Goal: Find contact information: Find contact information

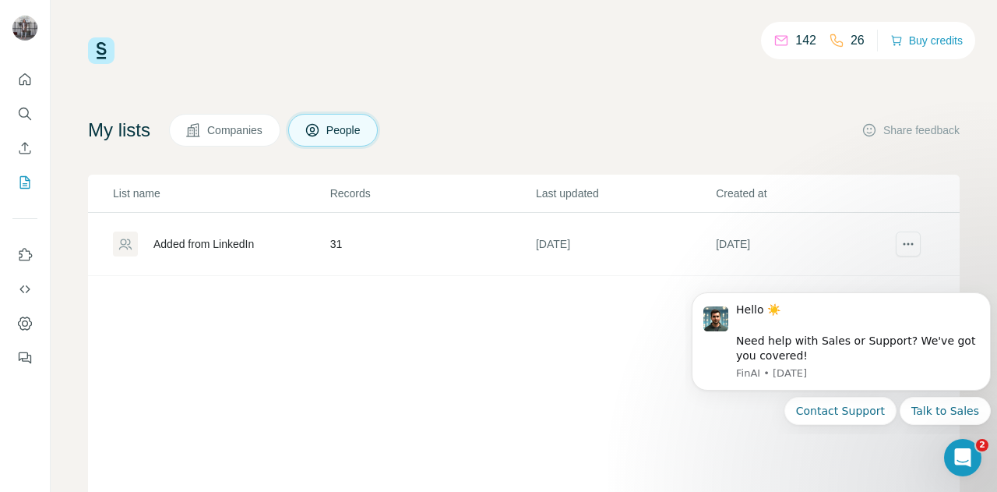
click at [175, 249] on div "Added from LinkedIn" at bounding box center [203, 244] width 100 height 16
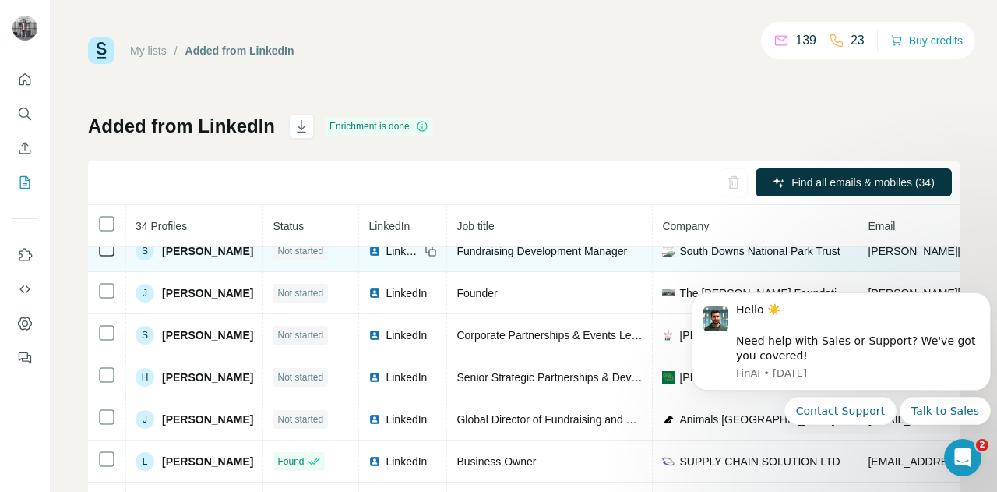
scroll to position [137, 0]
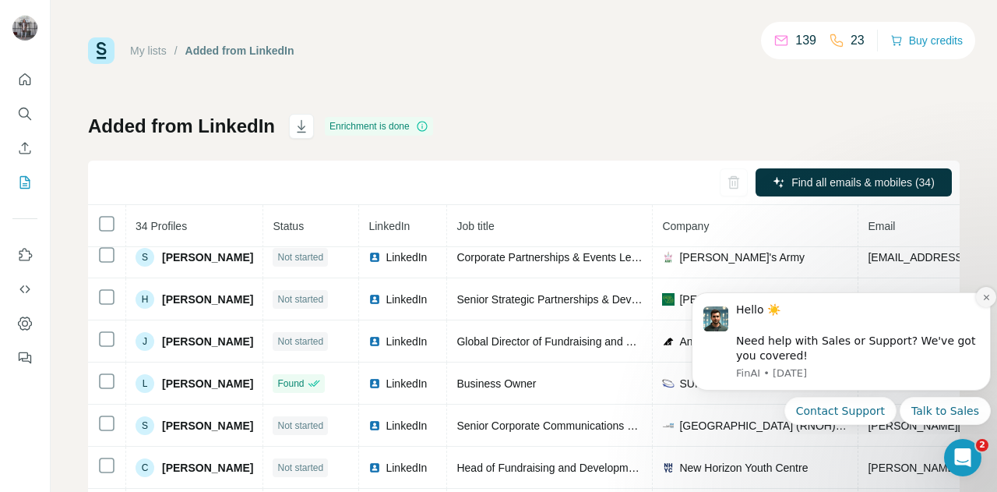
click at [986, 294] on icon "Dismiss notification" at bounding box center [986, 297] width 9 height 9
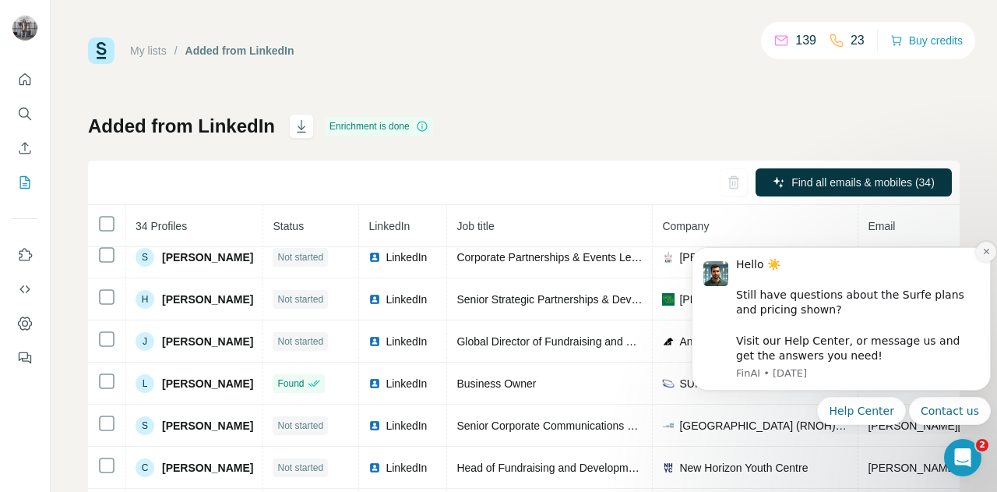
click at [986, 250] on icon "Dismiss notification" at bounding box center [985, 251] width 5 height 5
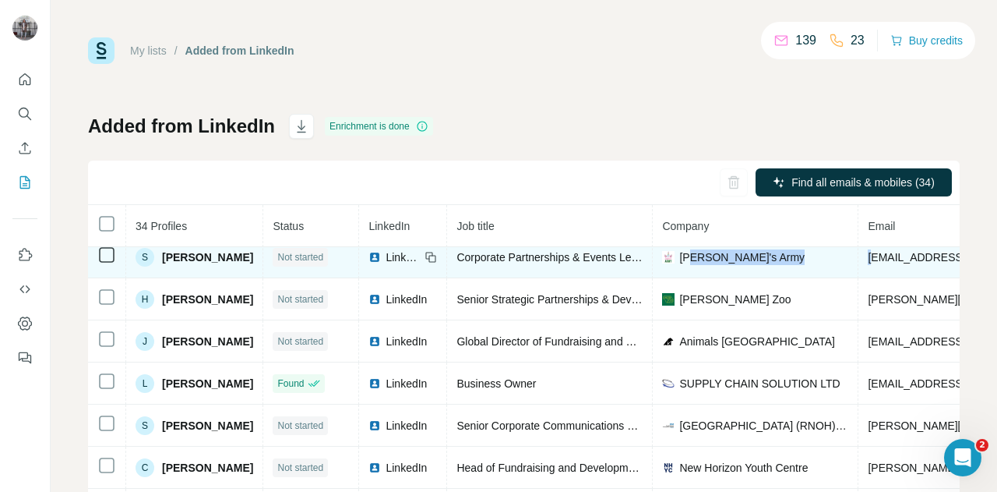
drag, startPoint x: 913, startPoint y: 268, endPoint x: 735, endPoint y: 268, distance: 177.6
click at [735, 268] on tr "S [PERSON_NAME] Not started LinkedIn Corporate Partnerships & Events Lead [PERS…" at bounding box center [874, 257] width 1572 height 42
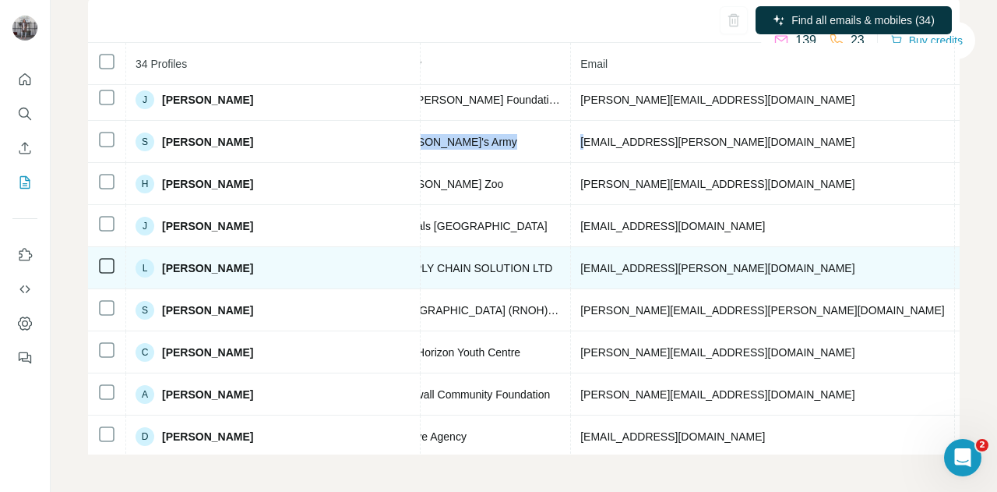
scroll to position [12, 445]
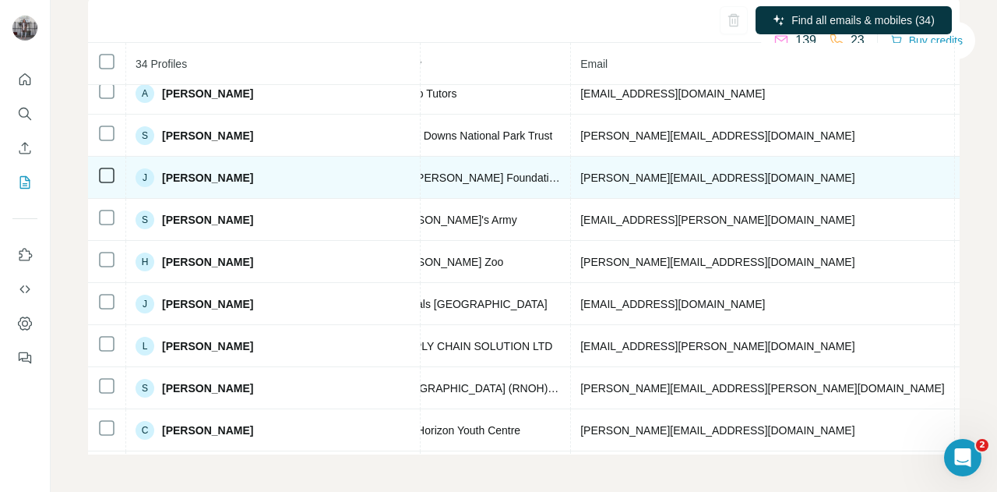
click at [580, 175] on span "[PERSON_NAME][EMAIL_ADDRESS][DOMAIN_NAME]" at bounding box center [717, 177] width 274 height 12
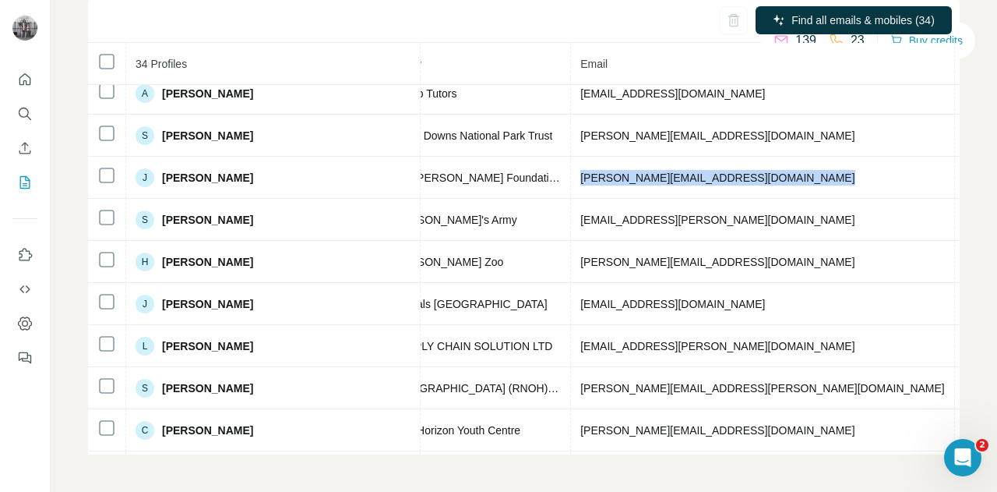
copy span "[PERSON_NAME][EMAIL_ADDRESS][DOMAIN_NAME]"
